Goal: Transaction & Acquisition: Subscribe to service/newsletter

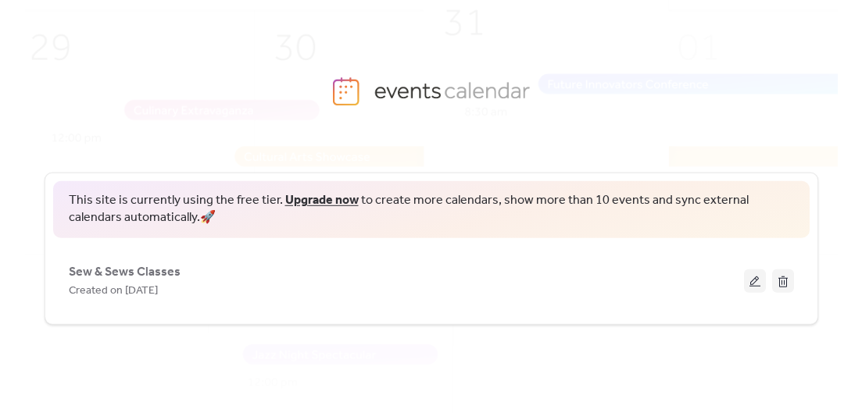
click at [323, 196] on link "Upgrade now" at bounding box center [321, 200] width 73 height 24
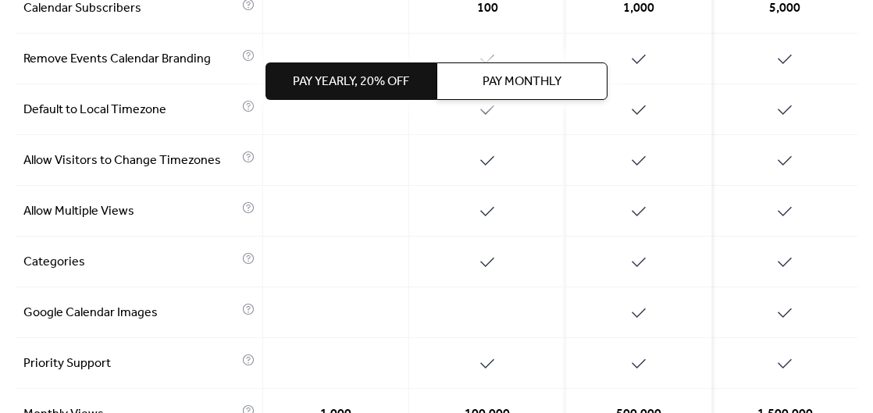
scroll to position [912, 0]
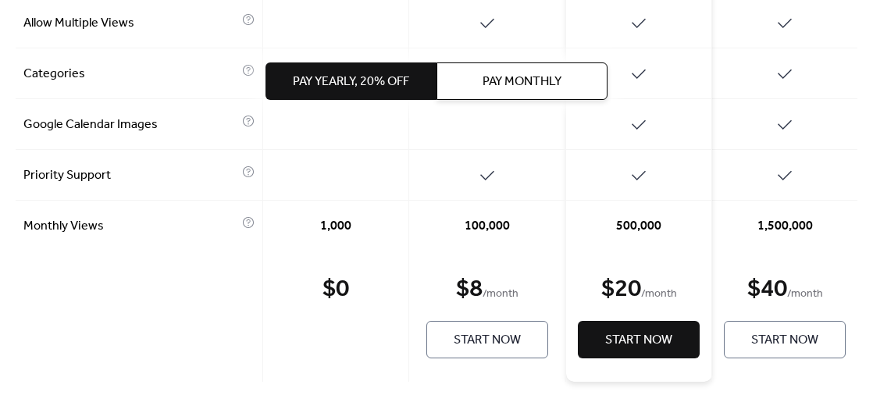
click at [481, 336] on span "Start Now" at bounding box center [487, 340] width 67 height 19
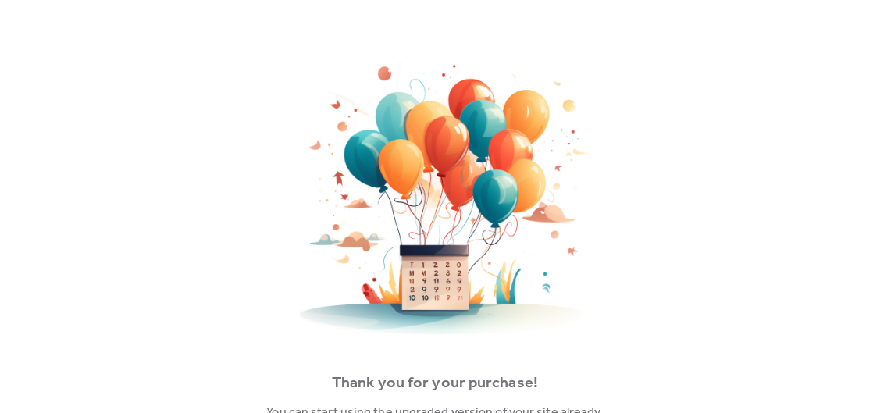
scroll to position [97, 0]
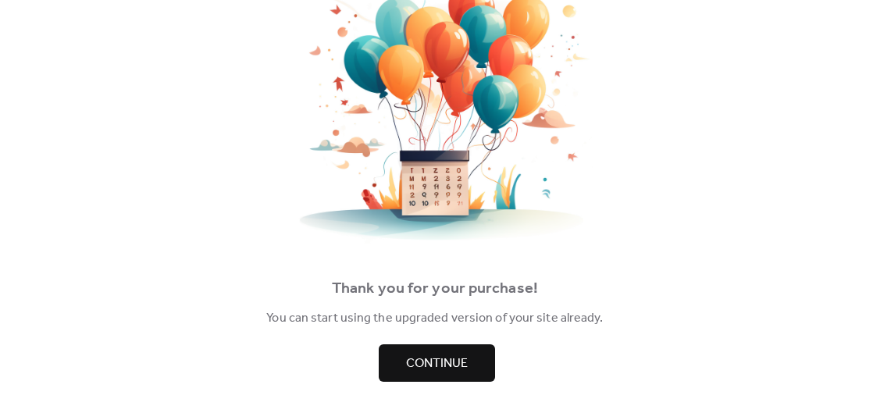
click at [456, 364] on span "Continue" at bounding box center [437, 364] width 62 height 19
